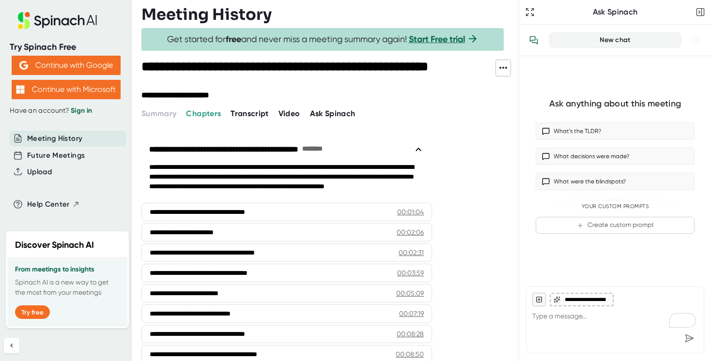
click at [420, 151] on icon at bounding box center [419, 150] width 12 height 12
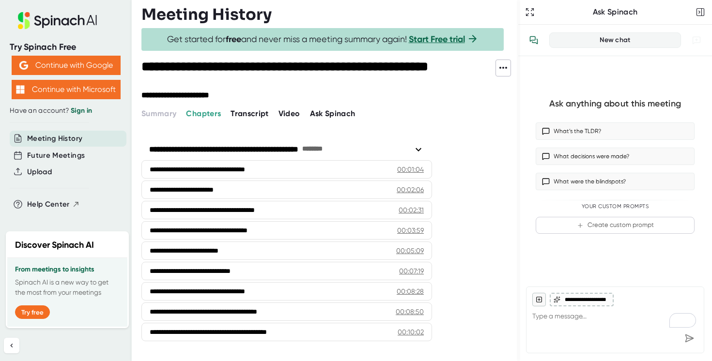
click at [418, 149] on icon at bounding box center [419, 150] width 12 height 12
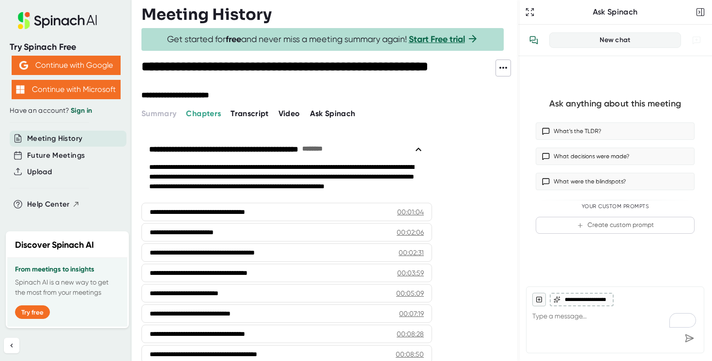
click at [284, 114] on span "Video" at bounding box center [289, 113] width 22 height 9
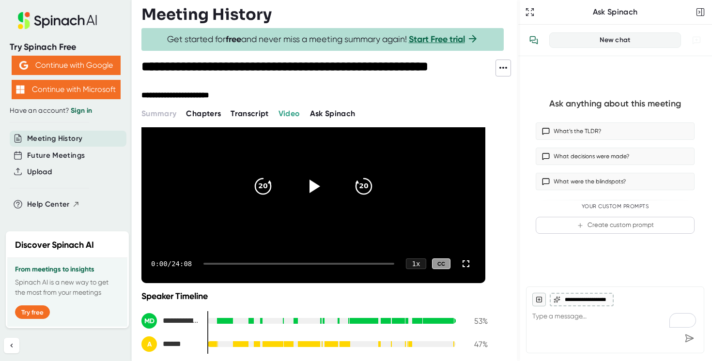
scroll to position [80, 0]
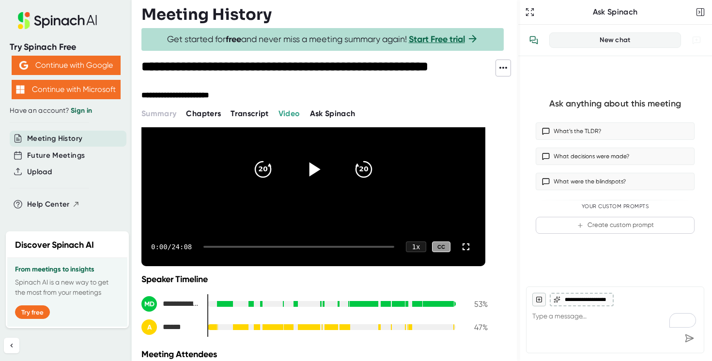
click at [316, 170] on icon at bounding box center [314, 169] width 11 height 14
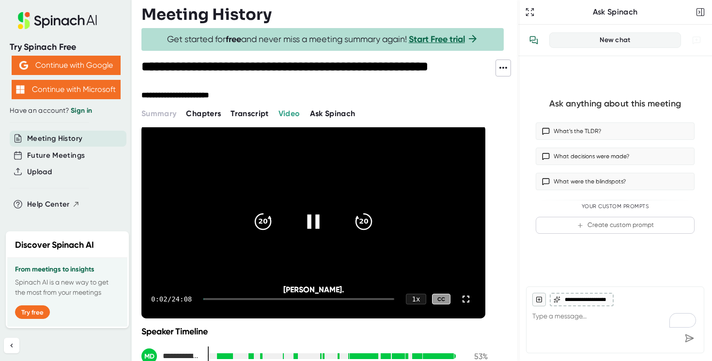
scroll to position [23, 0]
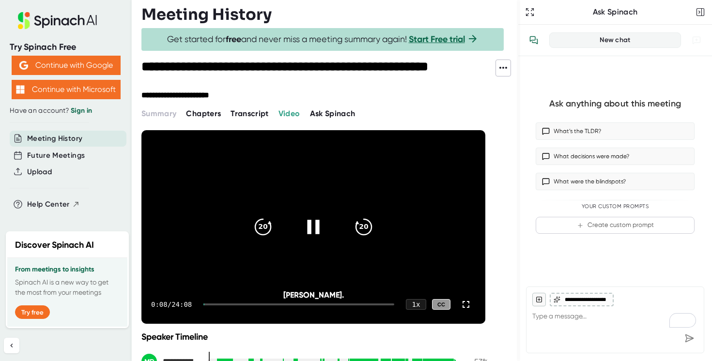
click at [216, 306] on div "0:08 / 24:08 1 x CC" at bounding box center [313, 304] width 344 height 39
click at [216, 304] on div at bounding box center [298, 305] width 191 height 2
click at [220, 304] on div at bounding box center [298, 305] width 191 height 2
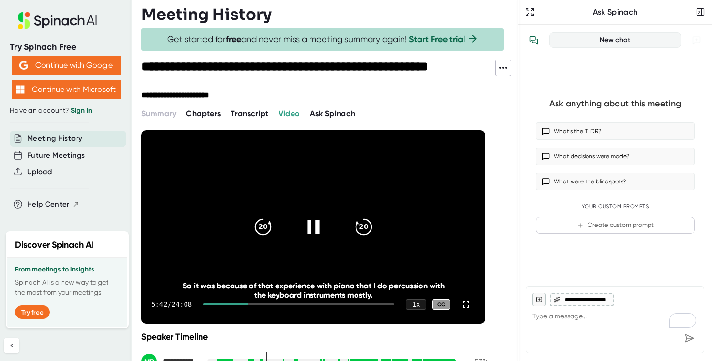
click at [246, 241] on div "20 20" at bounding box center [313, 227] width 139 height 39
click at [287, 304] on div at bounding box center [298, 305] width 191 height 2
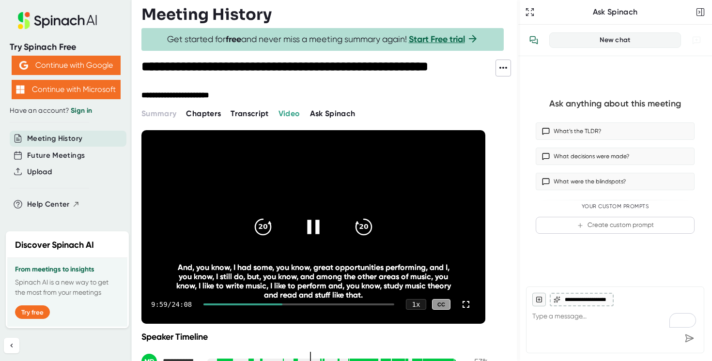
click at [324, 307] on div "9:59 / 24:08 1 x CC" at bounding box center [313, 304] width 344 height 39
click at [324, 306] on div "10:00 / 24:08 1 x CC" at bounding box center [313, 304] width 344 height 39
click at [326, 304] on div at bounding box center [301, 305] width 186 height 2
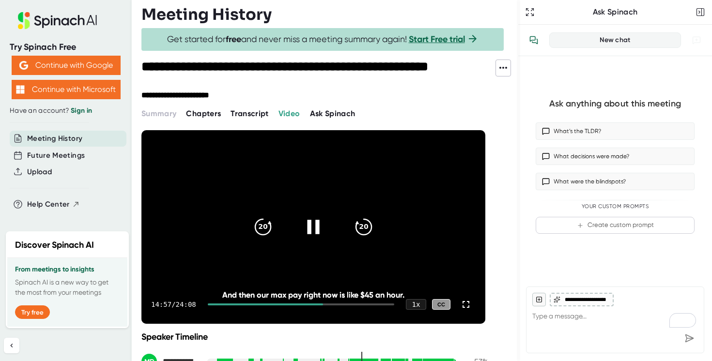
click at [338, 304] on div at bounding box center [301, 305] width 186 height 2
click at [352, 306] on div "16:32 / 24:08 1 x CC" at bounding box center [313, 304] width 344 height 39
click at [353, 304] on div at bounding box center [301, 305] width 186 height 2
click at [362, 304] on div at bounding box center [301, 305] width 186 height 2
click at [318, 224] on icon at bounding box center [313, 227] width 12 height 14
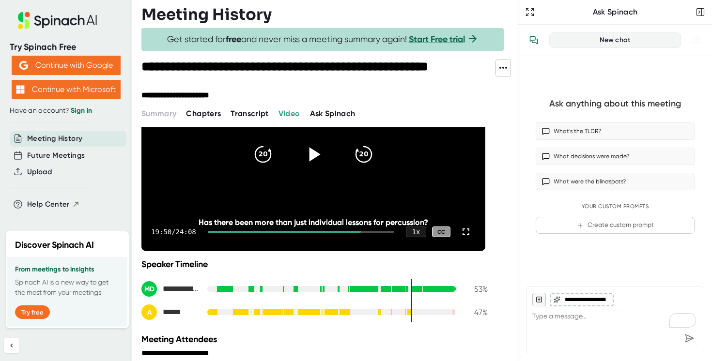
scroll to position [115, 0]
